Goal: Check status: Check status

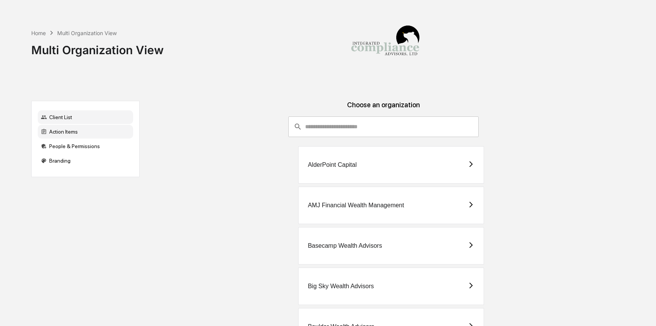
click at [105, 134] on div "Action Items" at bounding box center [85, 132] width 95 height 14
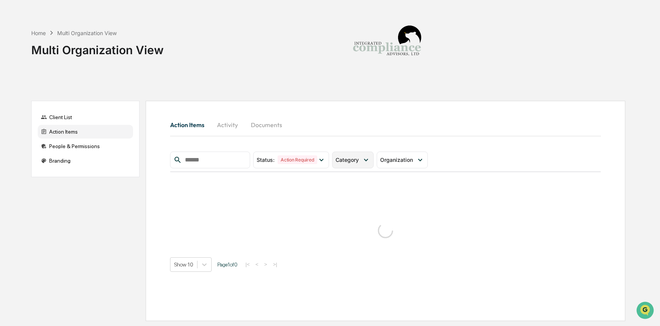
click at [367, 160] on icon at bounding box center [366, 160] width 8 height 8
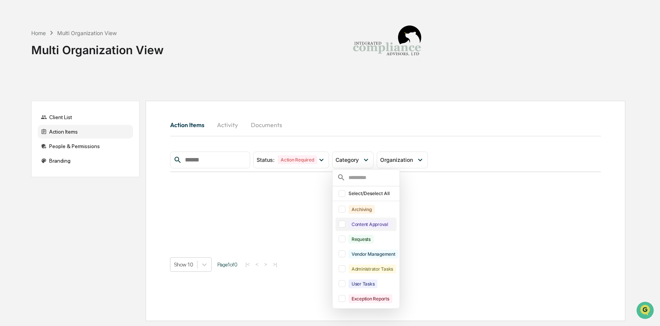
click at [371, 225] on div "Content Approval" at bounding box center [369, 224] width 43 height 9
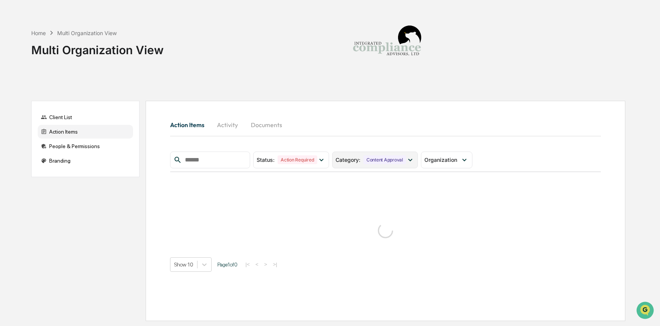
click at [374, 163] on div "Content Approval" at bounding box center [384, 159] width 43 height 9
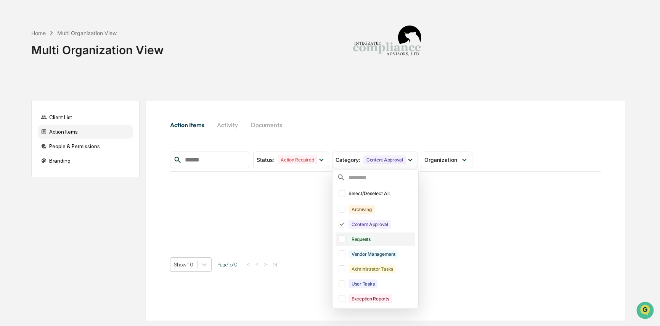
click at [391, 239] on div "Requests" at bounding box center [380, 238] width 65 height 9
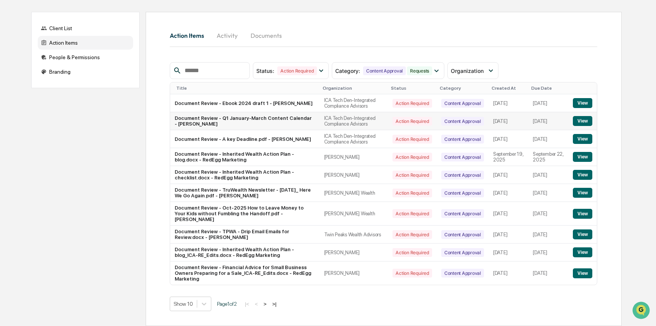
scroll to position [98, 0]
click at [579, 231] on button "View" at bounding box center [582, 234] width 19 height 10
